Goal: Task Accomplishment & Management: Complete application form

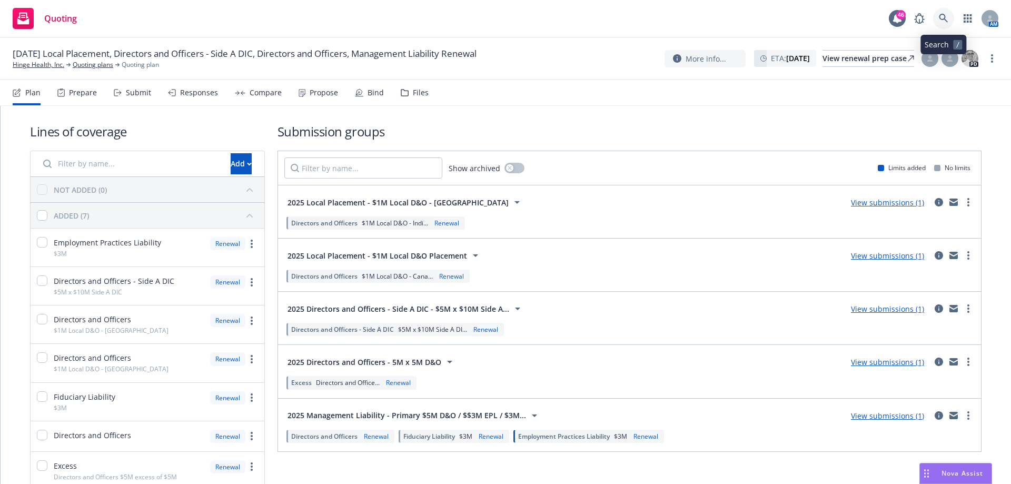
click at [942, 17] on icon at bounding box center [943, 18] width 9 height 9
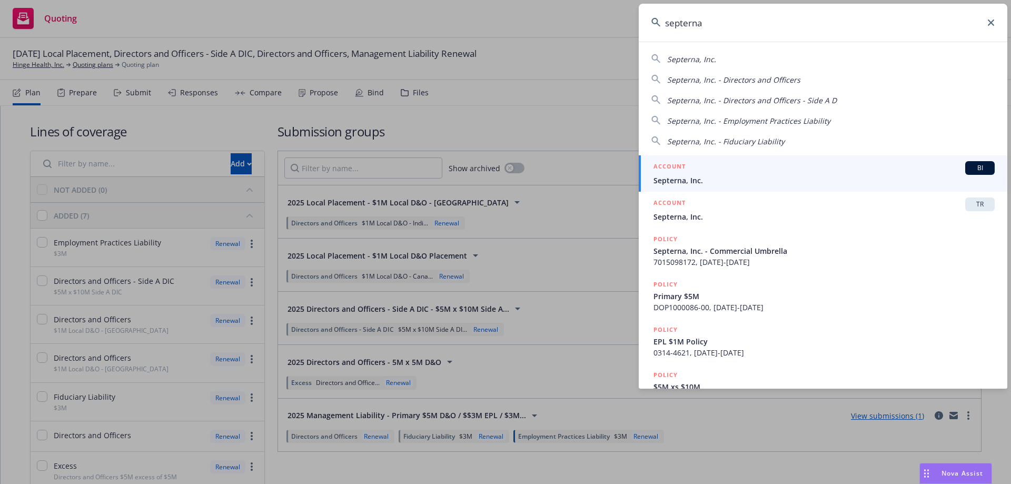
type input "septerna"
click at [663, 175] on span "Septerna, Inc." at bounding box center [823, 180] width 341 height 11
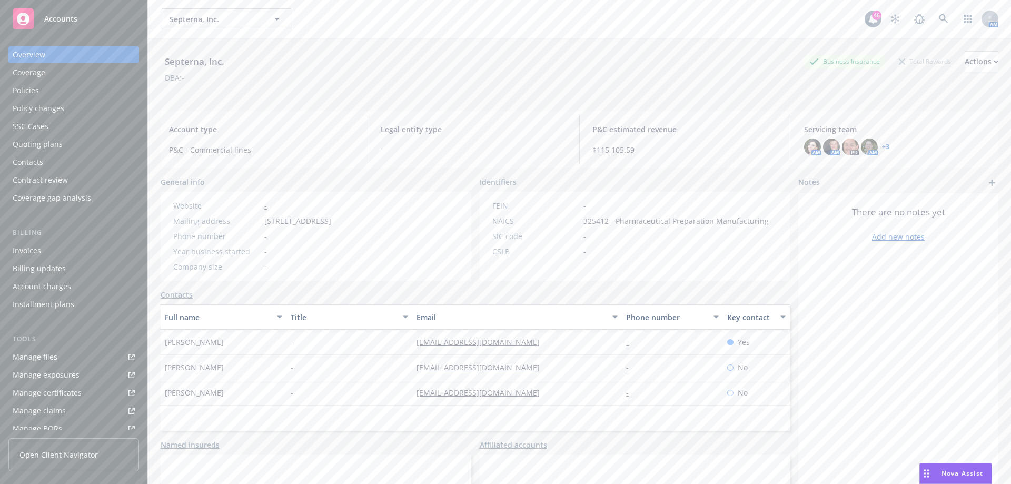
click at [42, 142] on div "Quoting plans" at bounding box center [38, 144] width 50 height 17
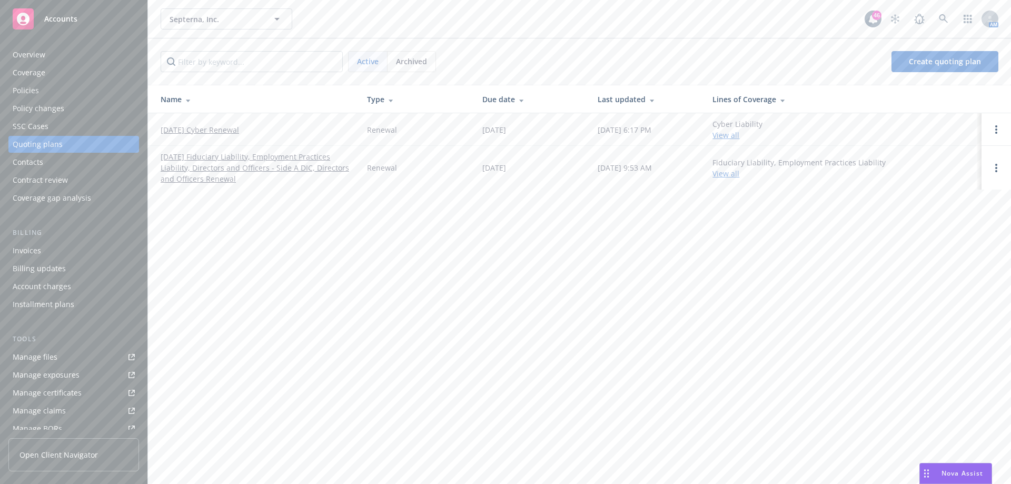
click at [286, 162] on link "[DATE] Fiduciary Liability, Employment Practices Liability, Directors and Offic…" at bounding box center [256, 167] width 190 height 33
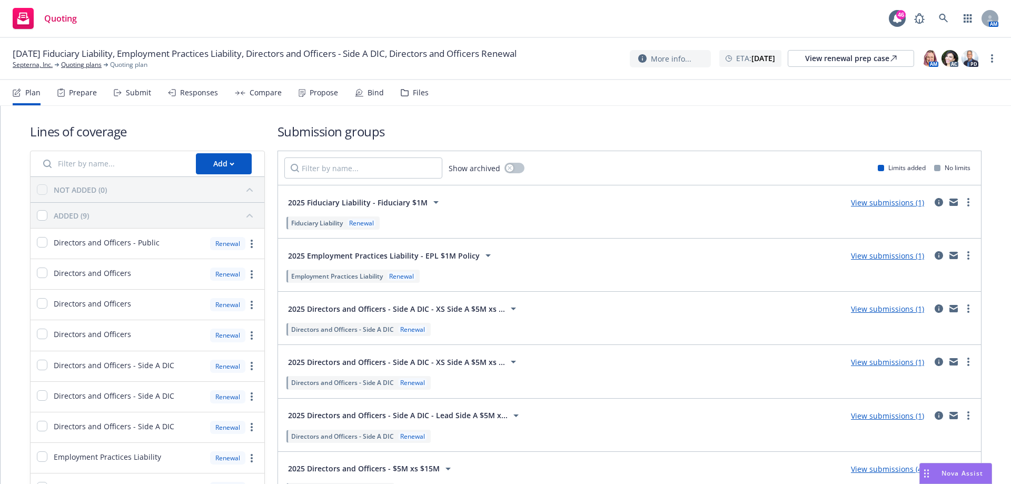
click at [142, 96] on div "Submit" at bounding box center [138, 92] width 25 height 8
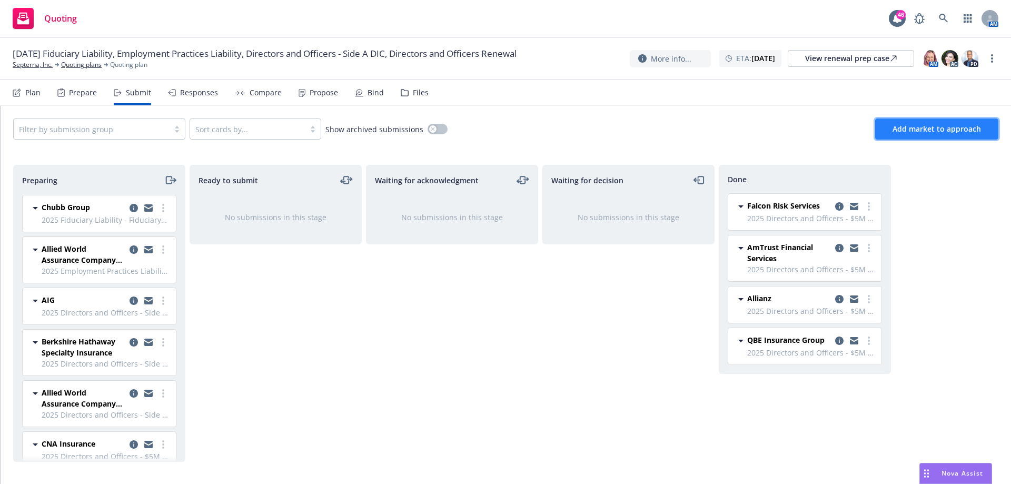
click at [931, 130] on span "Add market to approach" at bounding box center [936, 129] width 88 height 10
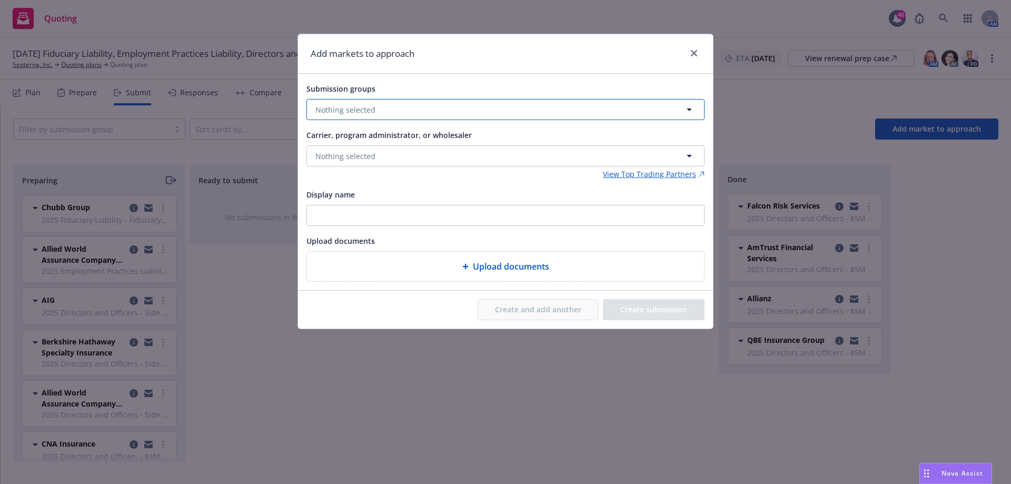
click at [339, 106] on span "Nothing selected" at bounding box center [345, 109] width 60 height 11
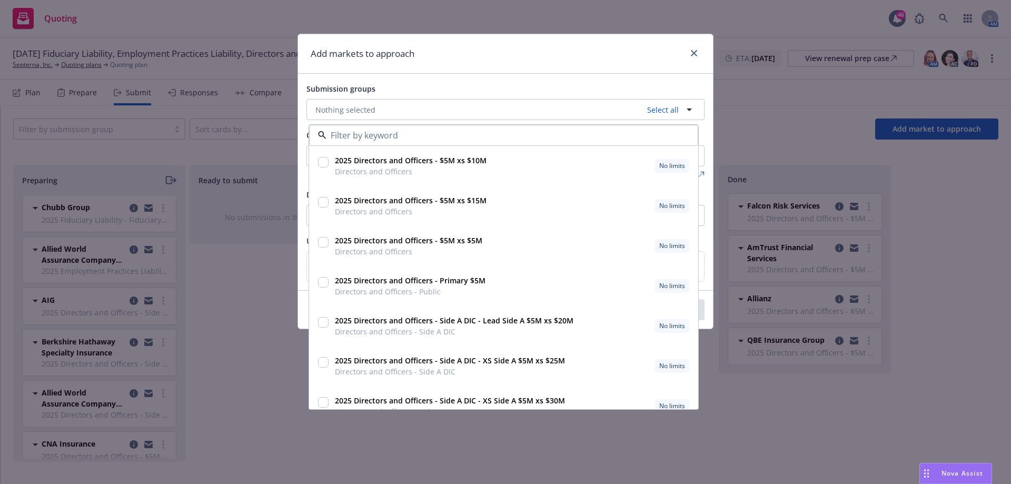
click at [322, 202] on input "checkbox" at bounding box center [323, 202] width 11 height 11
checkbox input "true"
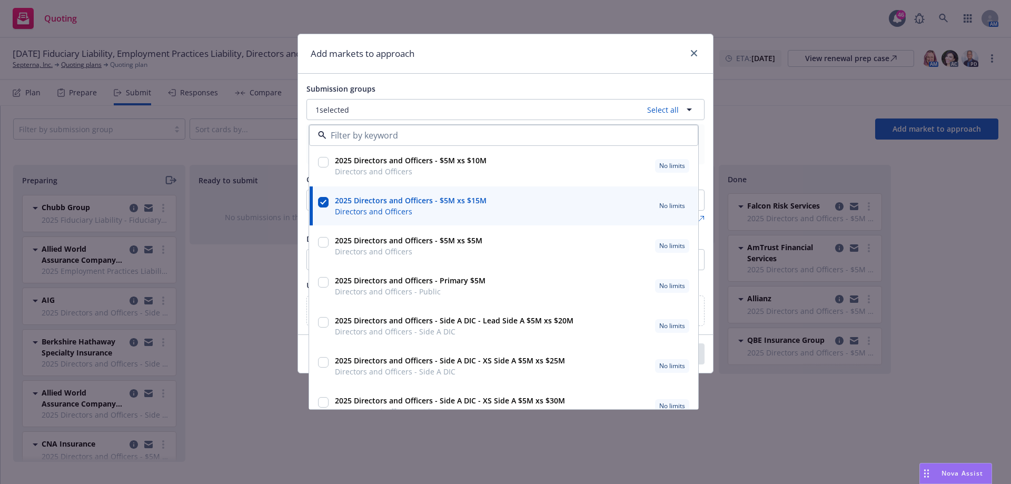
click at [296, 356] on div "Add markets to approach Submission groups 1 selected Select all 2025 Directors …" at bounding box center [505, 242] width 1011 height 484
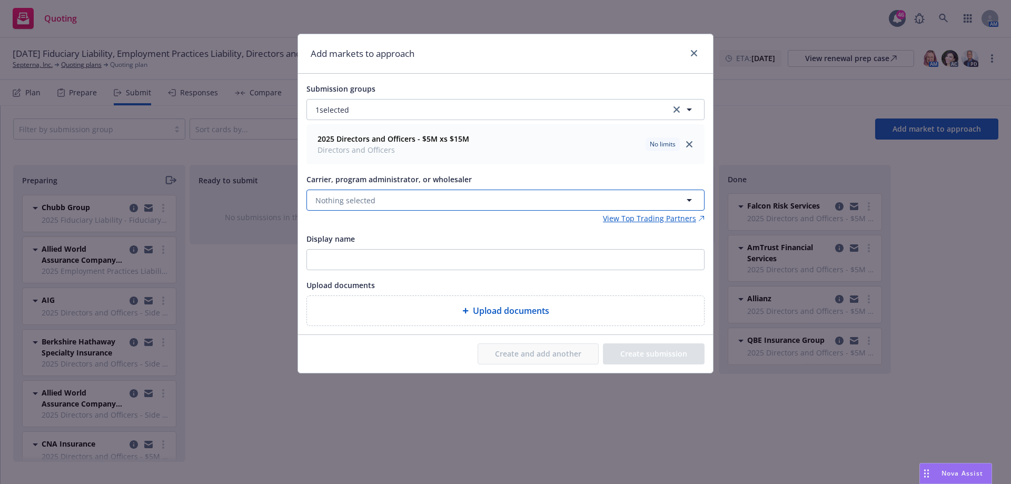
click at [440, 195] on button "Nothing selected" at bounding box center [505, 200] width 398 height 21
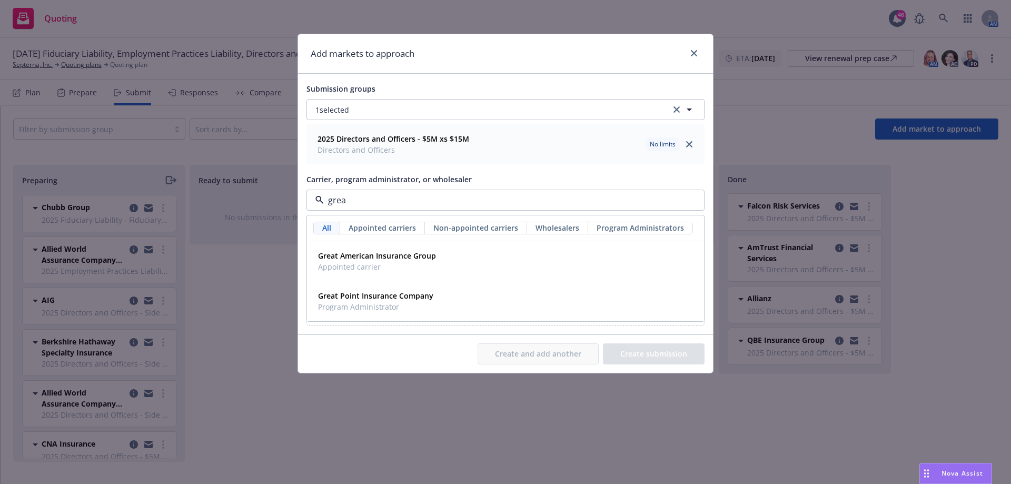
type input "great"
click at [365, 260] on strong "Great American Insurance Group" at bounding box center [377, 256] width 118 height 10
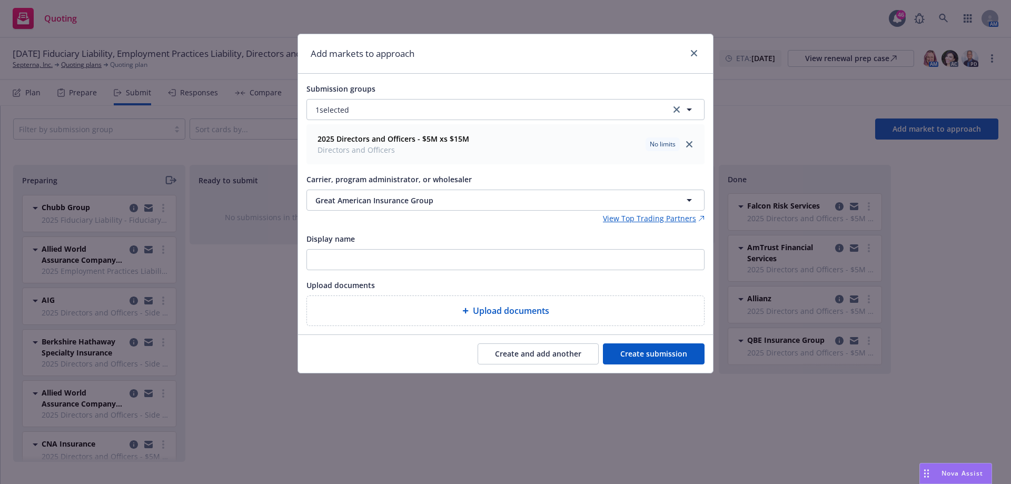
click at [649, 353] on button "Create submission" at bounding box center [654, 353] width 102 height 21
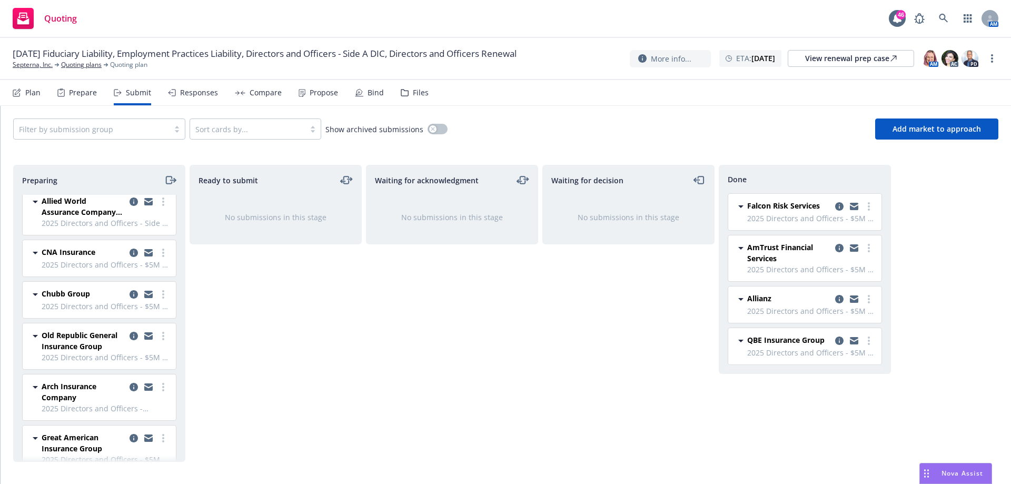
scroll to position [211, 0]
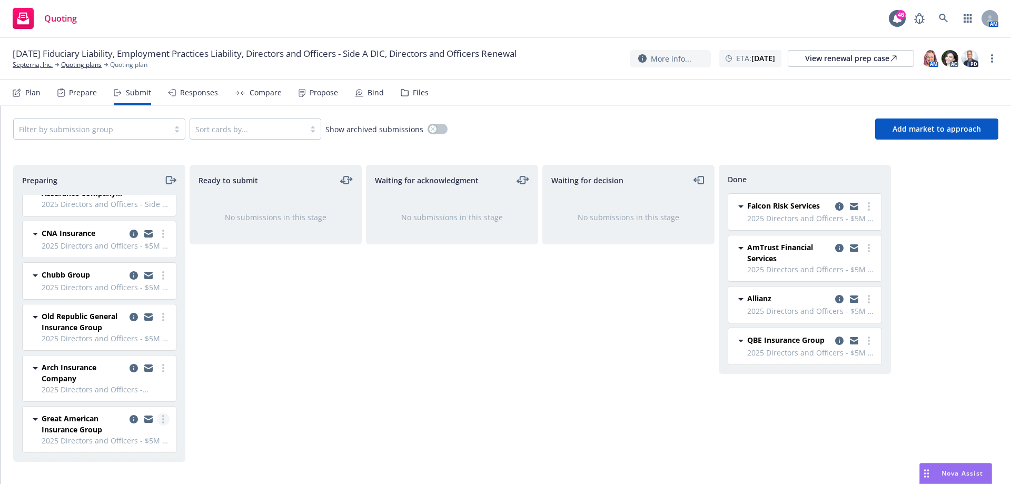
click at [157, 419] on link "more" at bounding box center [163, 419] width 13 height 13
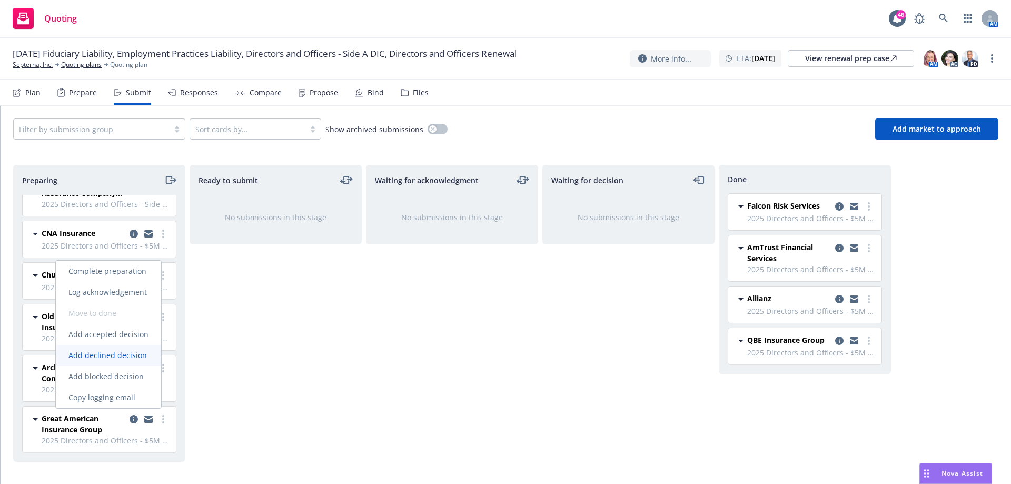
click at [128, 356] on span "Add declined decision" at bounding box center [108, 355] width 104 height 10
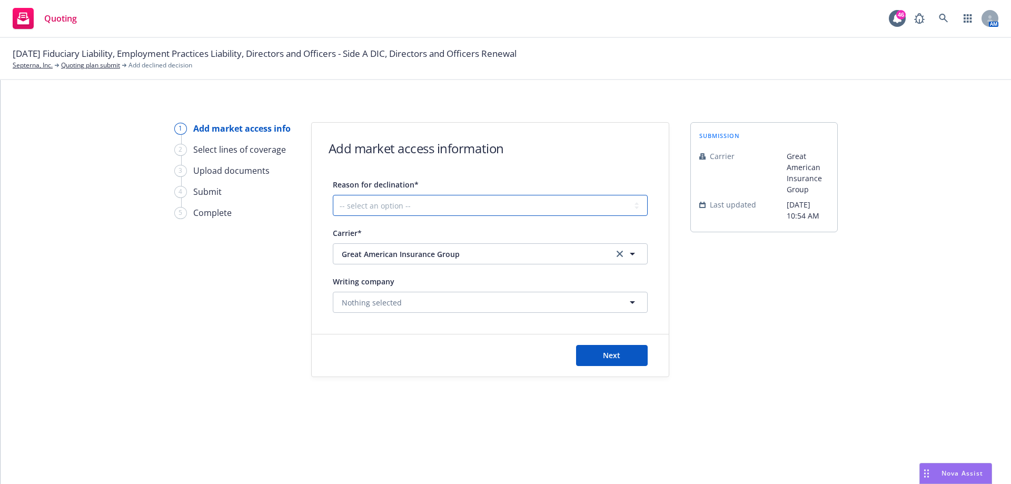
click at [520, 203] on select "-- select an option -- Cannot compete with other markets Carrier non-renewed Ca…" at bounding box center [490, 205] width 315 height 21
select select "CLIENT_NATURE_OF_SERVICES"
click at [333, 195] on select "-- select an option -- Cannot compete with other markets Carrier non-renewed Ca…" at bounding box center [490, 205] width 315 height 21
click at [592, 357] on button "Next" at bounding box center [612, 355] width 72 height 21
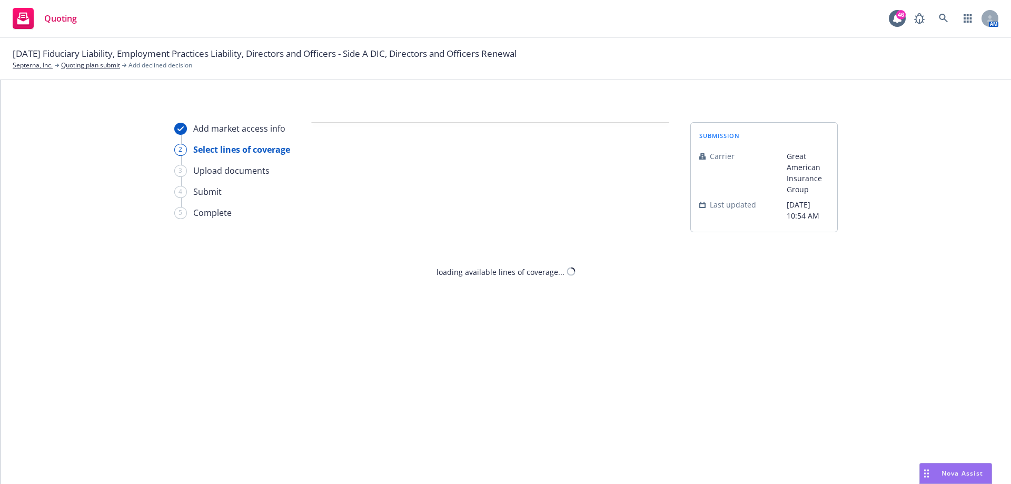
select select "CLIENT_NATURE_OF_SERVICES"
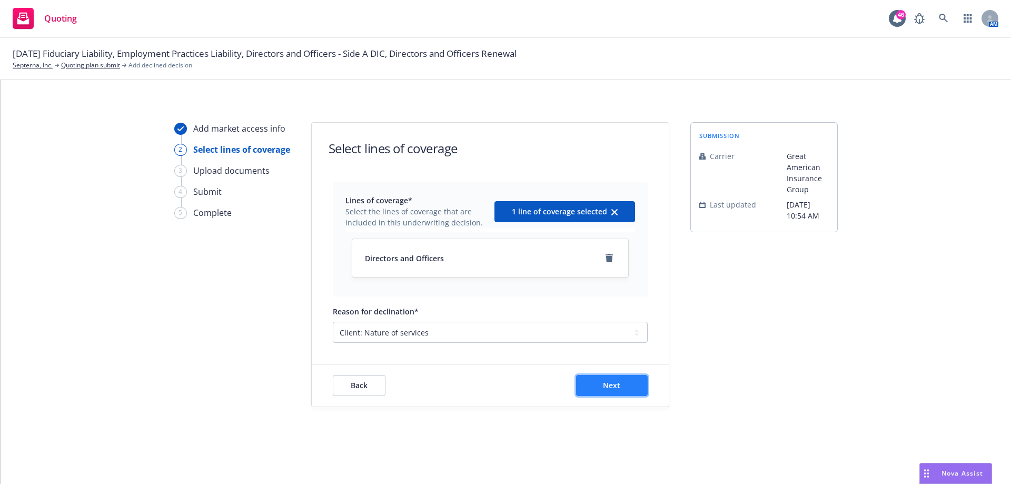
click at [629, 377] on button "Next" at bounding box center [612, 385] width 72 height 21
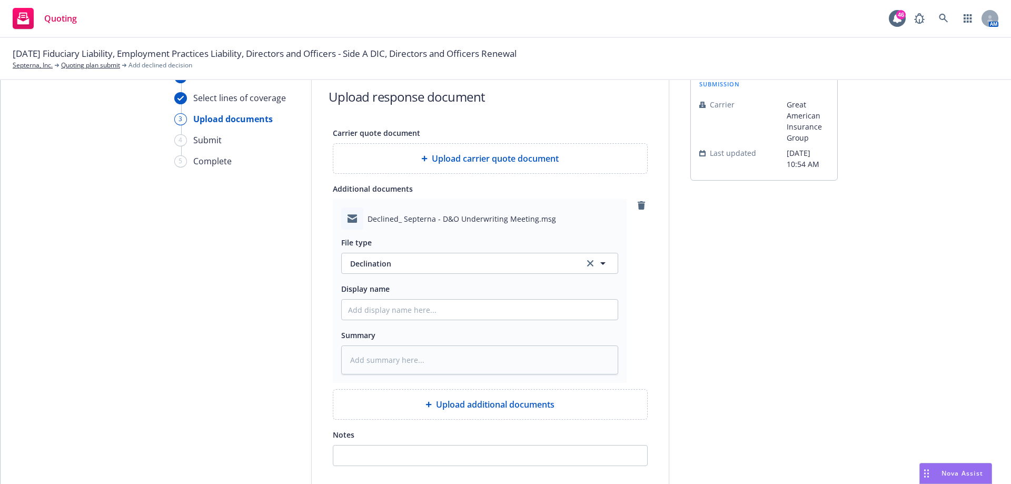
scroll to position [140, 0]
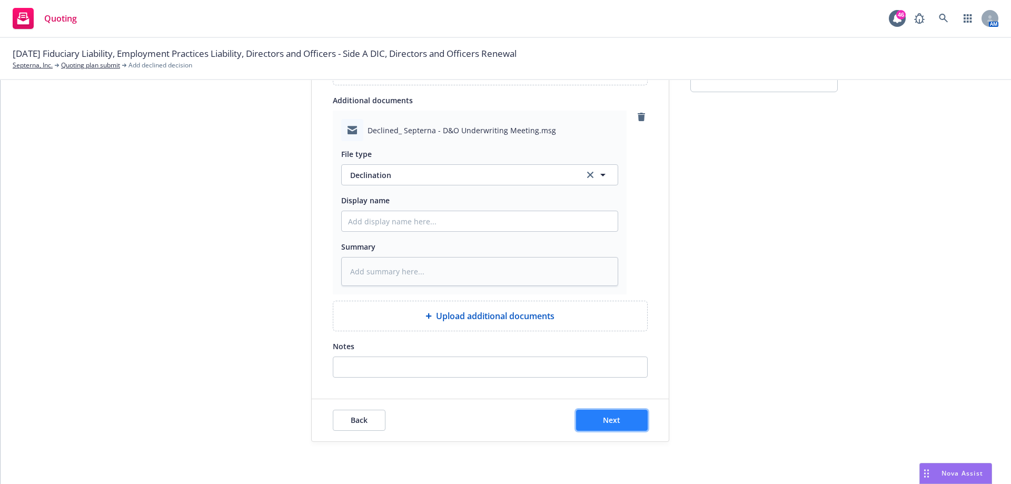
click at [604, 416] on span "Next" at bounding box center [611, 420] width 17 height 10
type textarea "x"
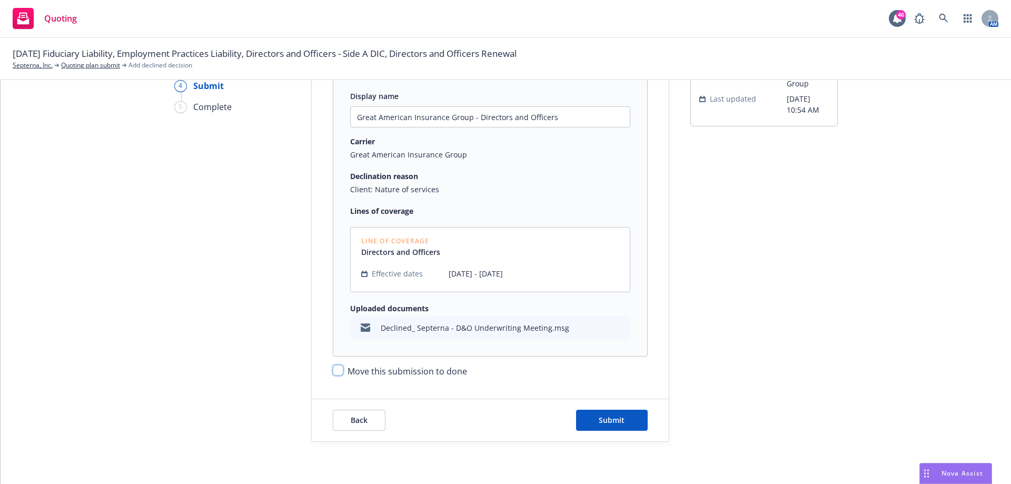
click at [337, 367] on input "Move this submission to done" at bounding box center [338, 370] width 11 height 11
checkbox input "true"
click at [603, 421] on span "Submit" at bounding box center [612, 420] width 26 height 10
